Goal: Task Accomplishment & Management: Use online tool/utility

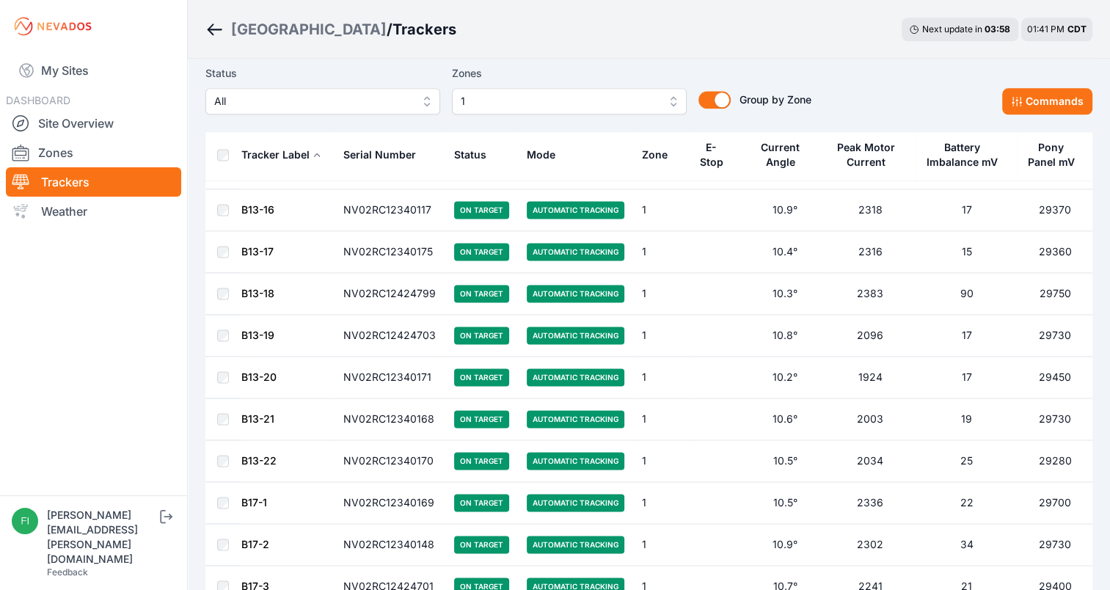
scroll to position [1966, 0]
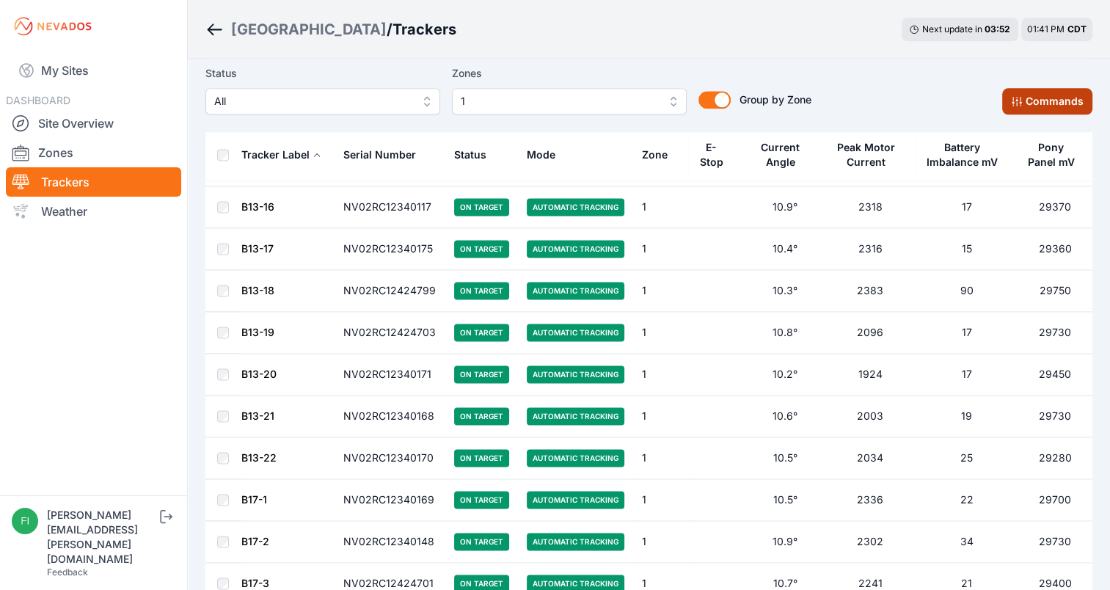
click at [1027, 104] on button "Commands" at bounding box center [1047, 101] width 90 height 26
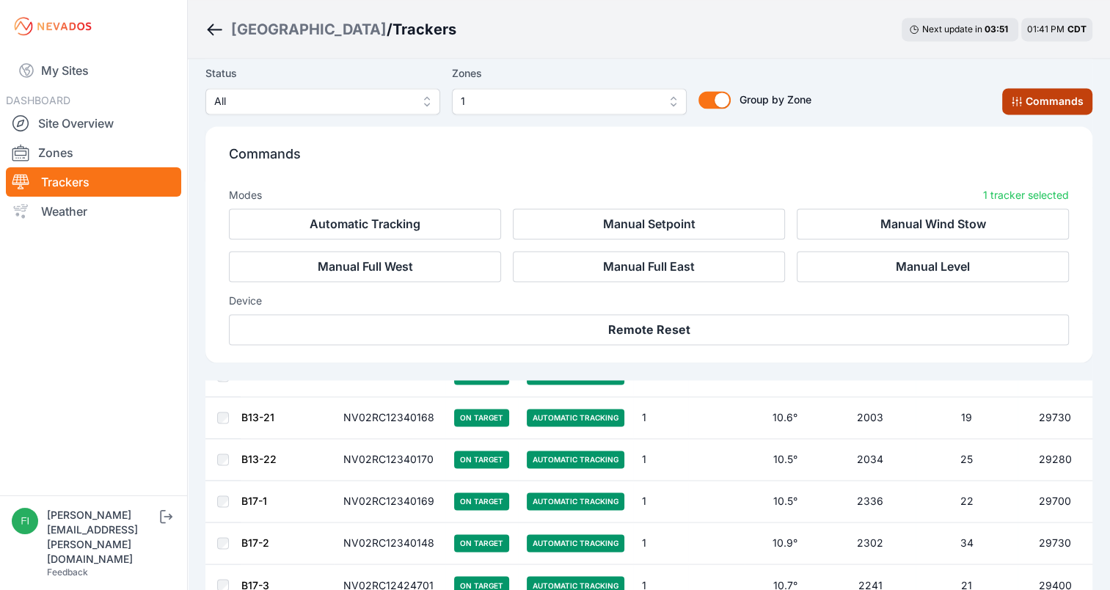
scroll to position [2212, 0]
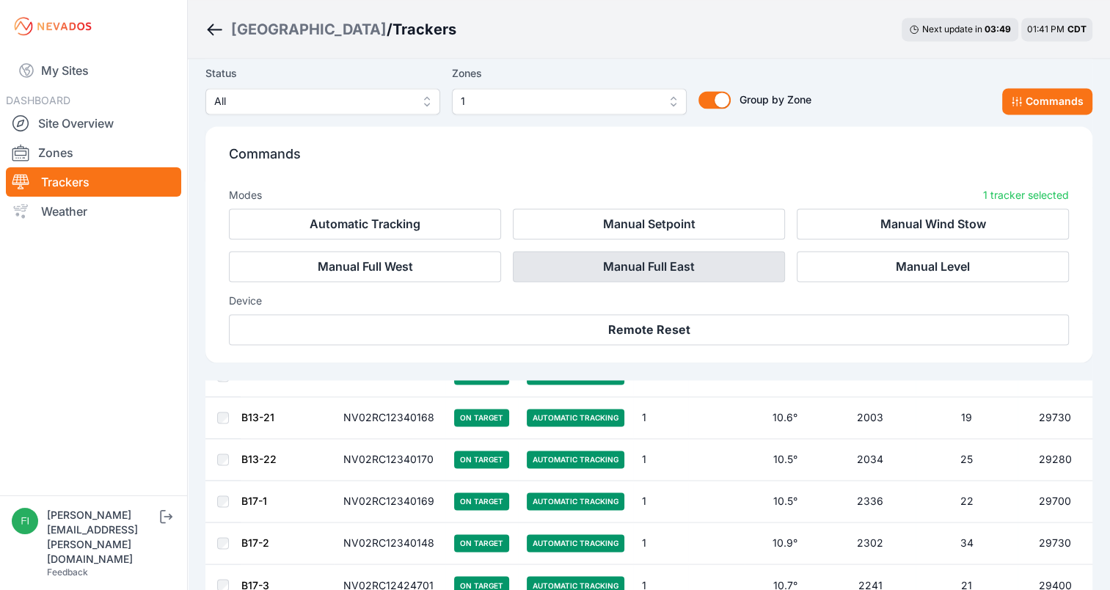
click at [655, 262] on button "Manual Full East" at bounding box center [649, 266] width 272 height 31
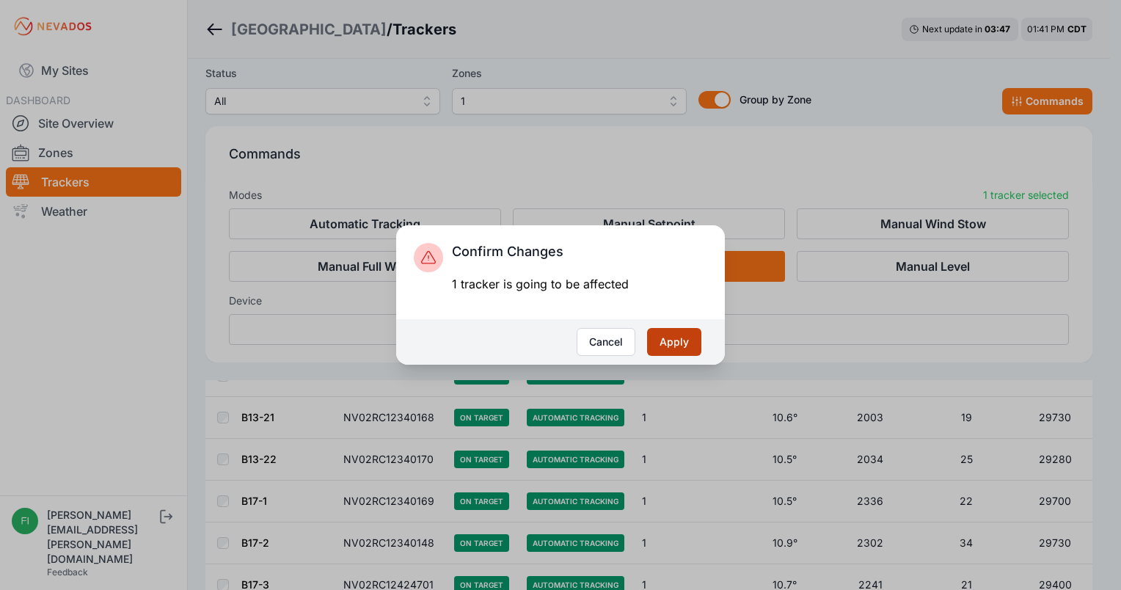
click at [673, 345] on button "Apply" at bounding box center [674, 342] width 54 height 28
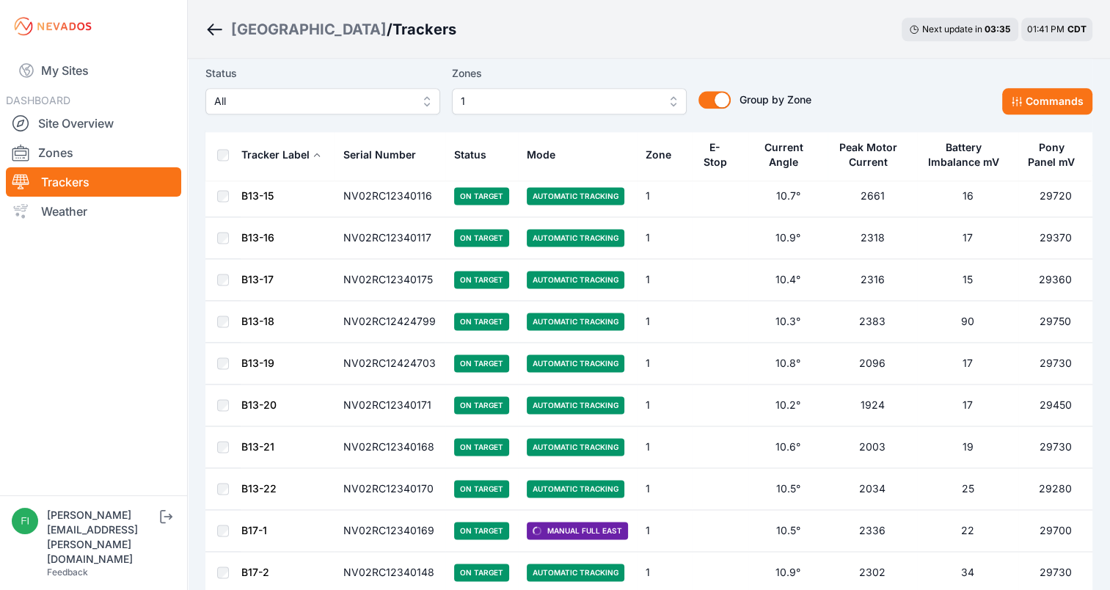
scroll to position [1998, 0]
